Goal: Information Seeking & Learning: Learn about a topic

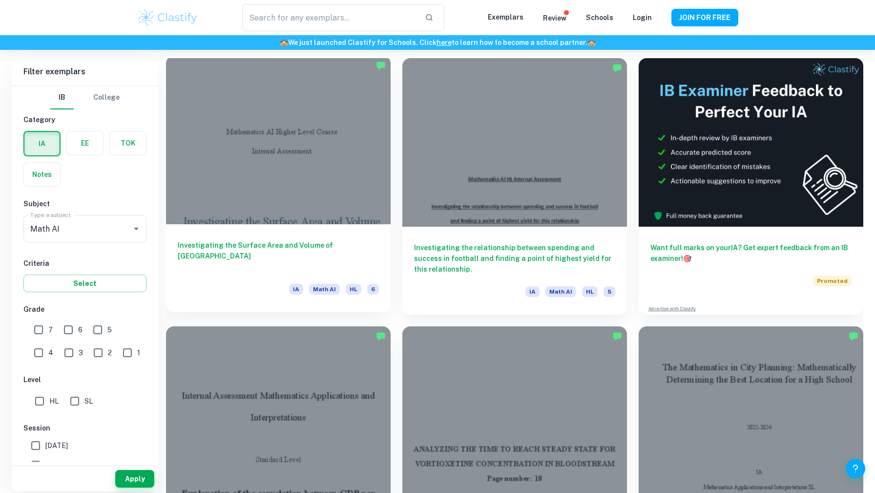
scroll to position [289, 0]
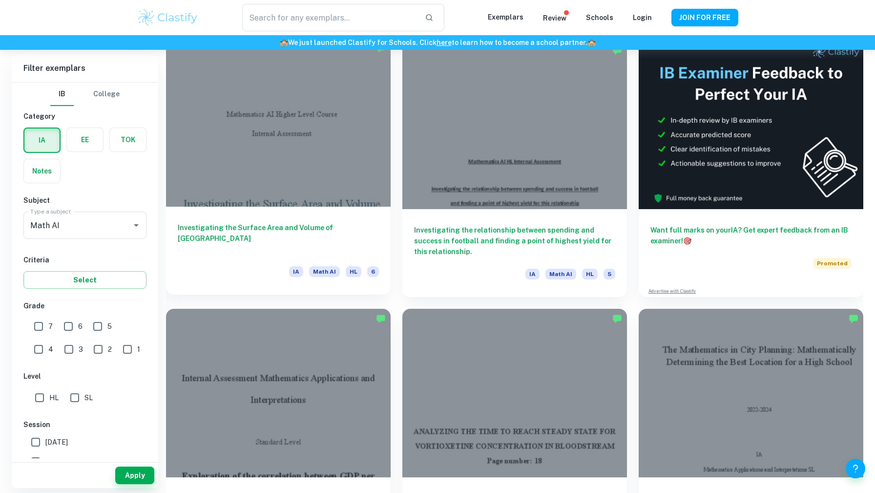
click at [308, 229] on h6 "Investigating the Surface Area and Volume of [GEOGRAPHIC_DATA]" at bounding box center [278, 238] width 201 height 32
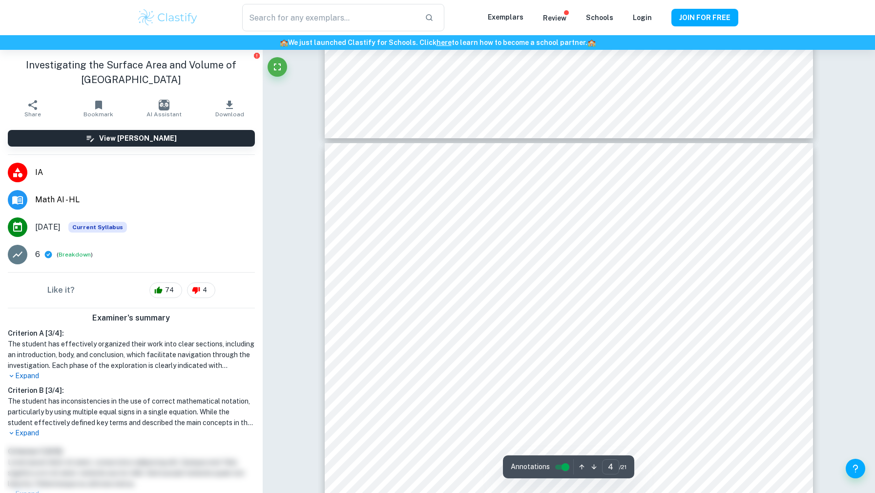
scroll to position [1960, 0]
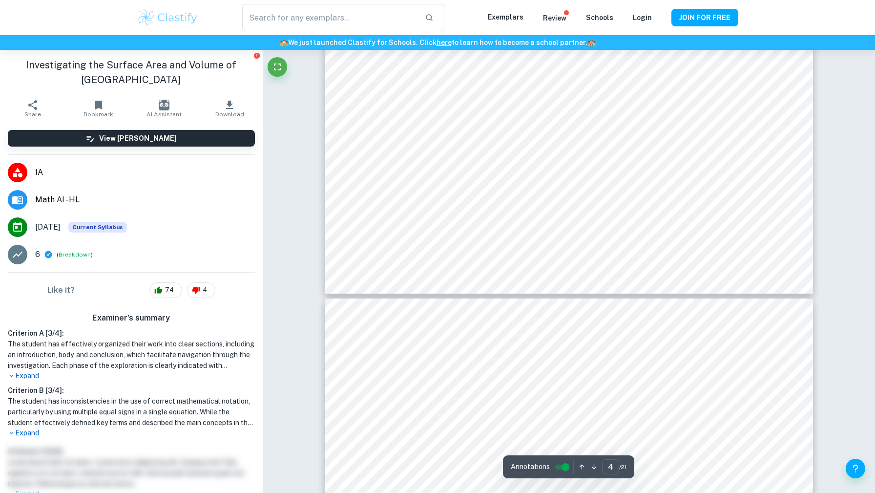
type input "3"
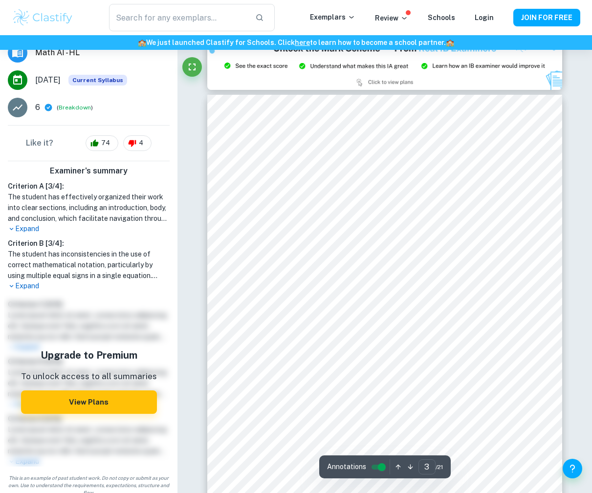
scroll to position [970, 0]
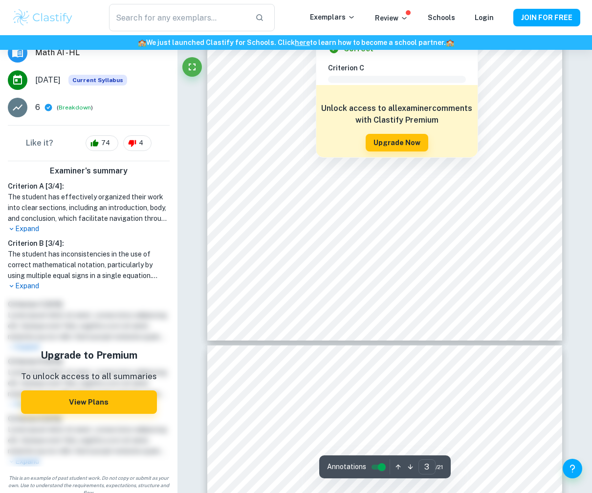
type input "4"
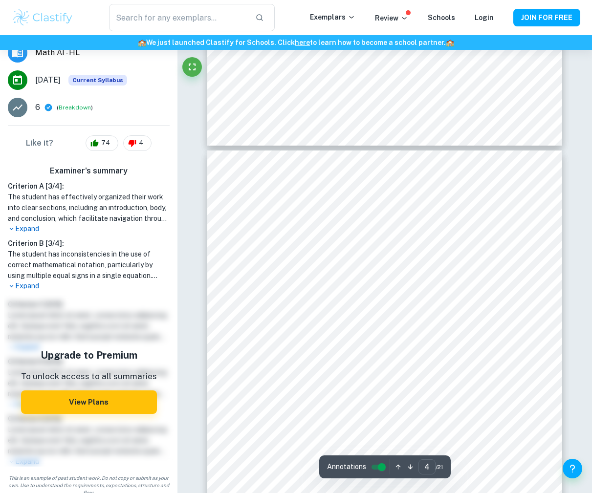
scroll to position [1445, 0]
